Goal: Find specific page/section: Find specific page/section

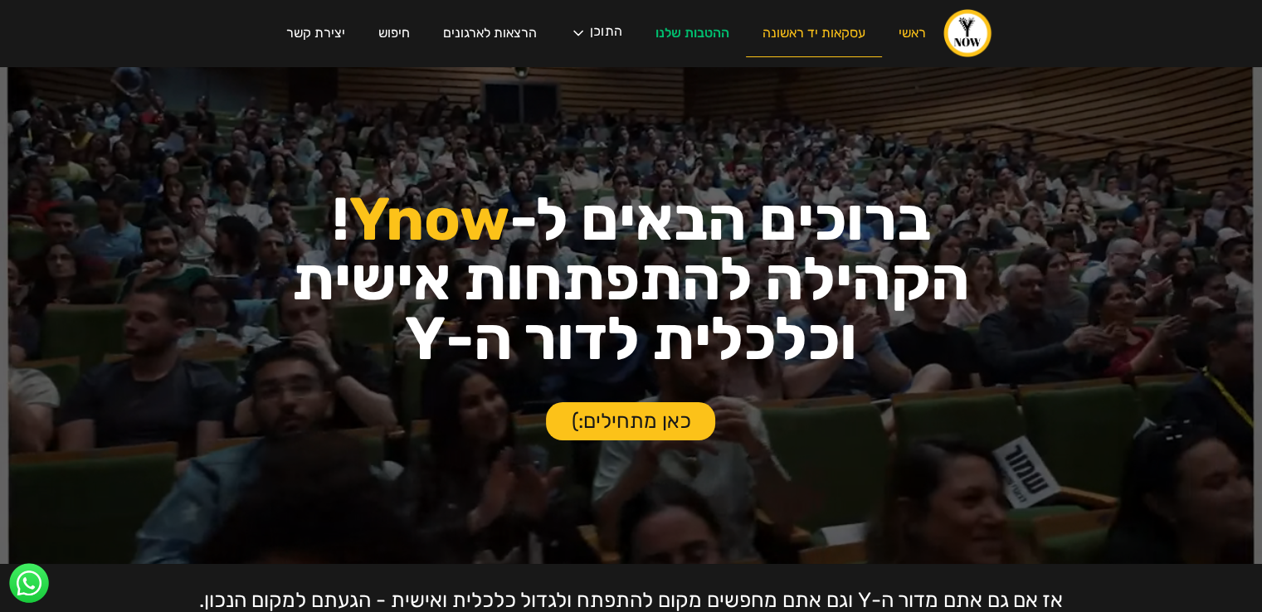
click at [808, 34] on link "עסקאות יד ראשונה" at bounding box center [814, 33] width 136 height 47
